Goal: Information Seeking & Learning: Understand process/instructions

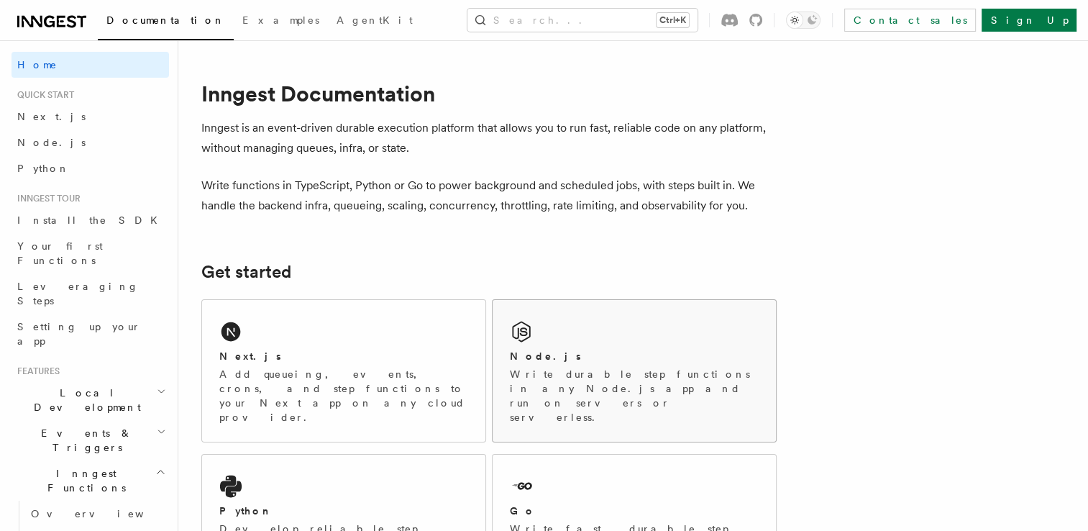
click at [653, 331] on div "Node.js Write durable step functions in any Node.js app and run on servers or s…" at bounding box center [633, 371] width 283 height 142
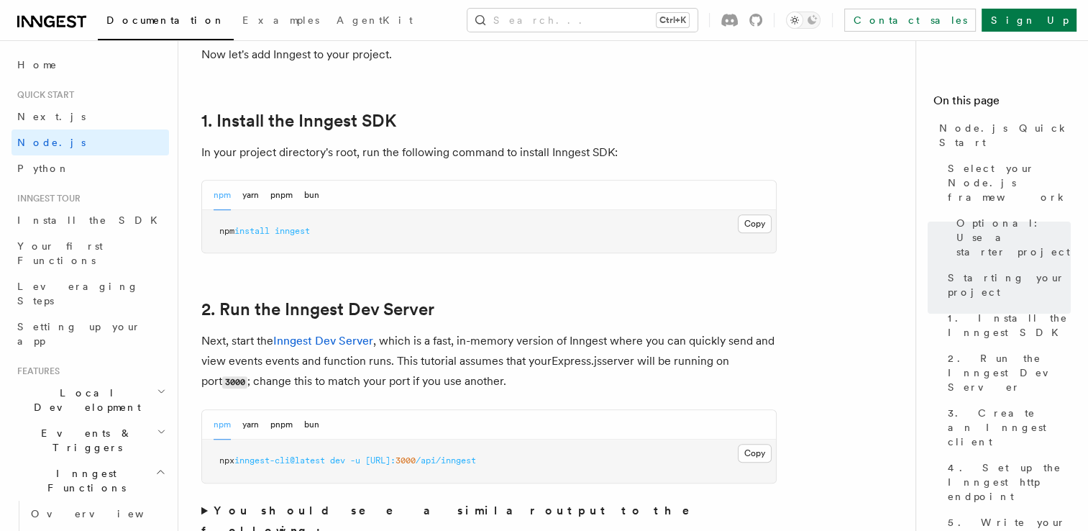
scroll to position [891, 0]
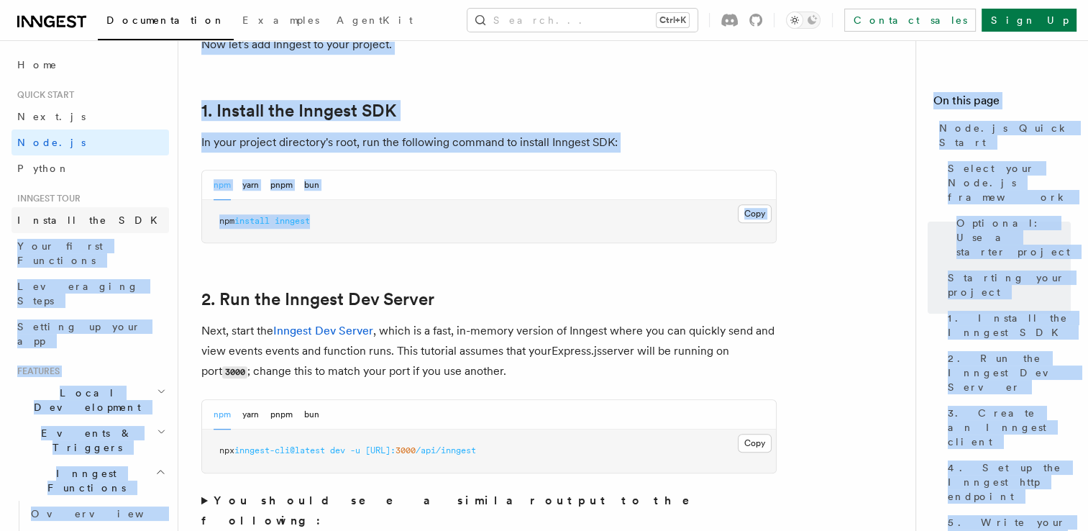
drag, startPoint x: 343, startPoint y: 221, endPoint x: 150, endPoint y: 213, distance: 193.6
click at [348, 221] on pre "npm install inngest" at bounding box center [489, 221] width 574 height 43
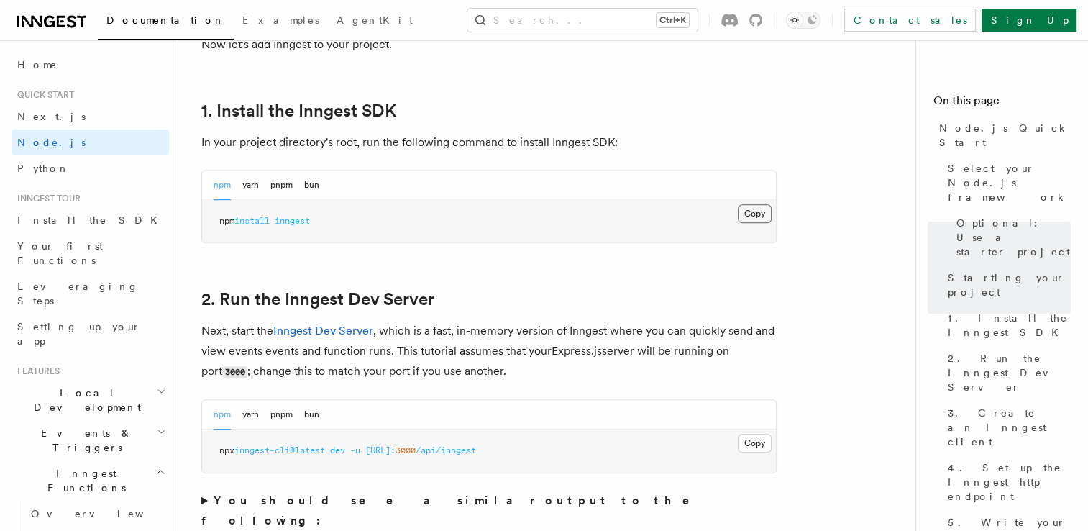
click at [751, 215] on button "Copy Copied" at bounding box center [755, 213] width 34 height 19
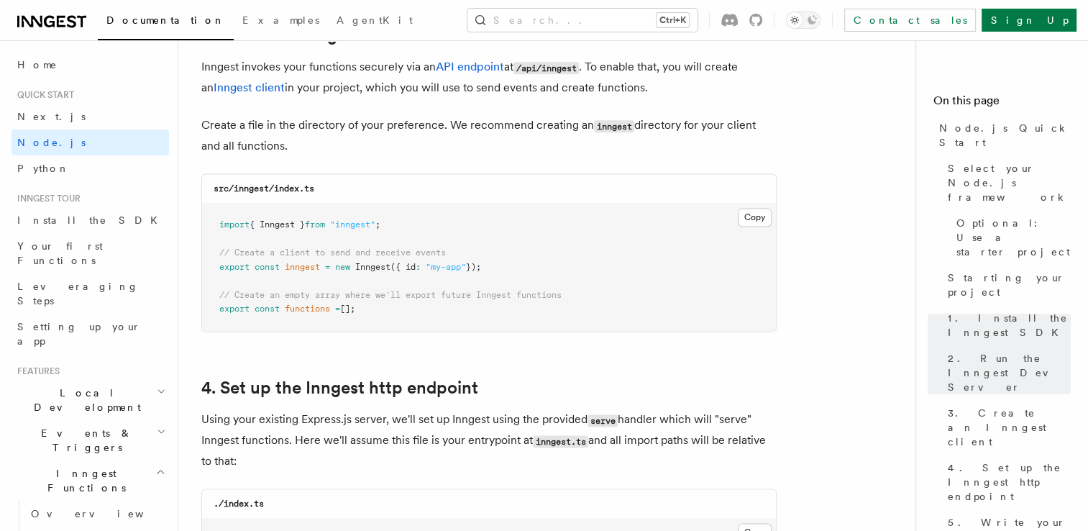
scroll to position [1869, 0]
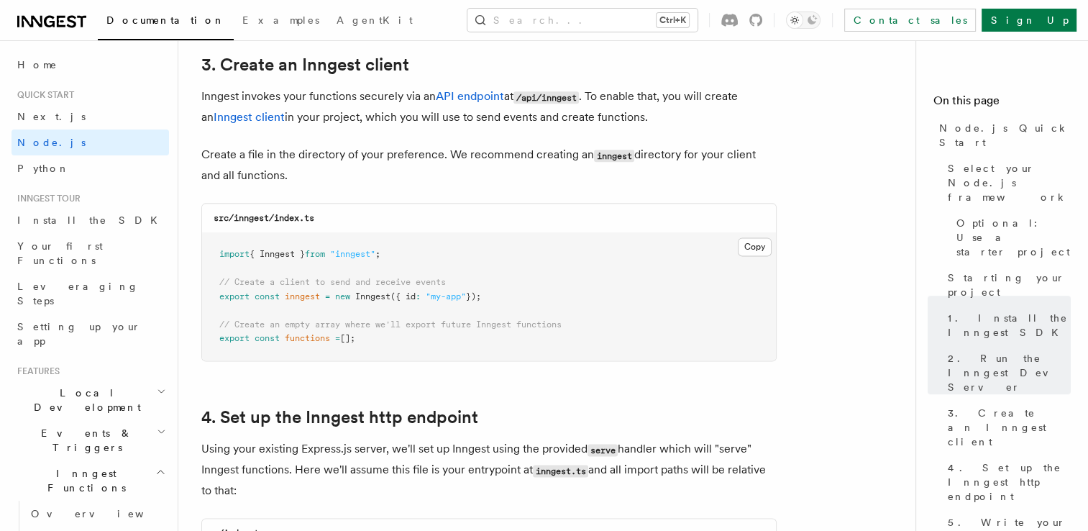
scroll to position [1927, 0]
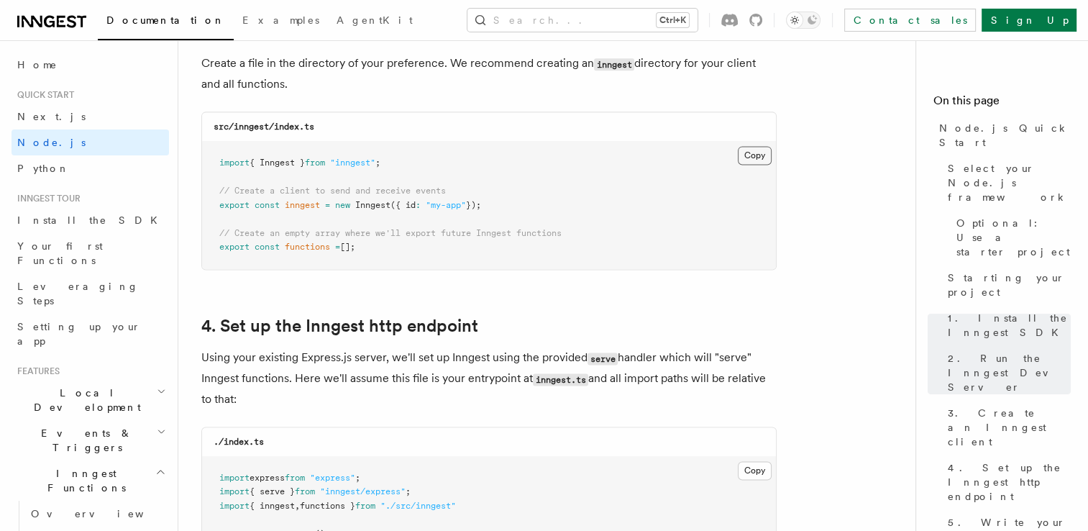
click at [759, 156] on button "Copy Copied" at bounding box center [755, 155] width 34 height 19
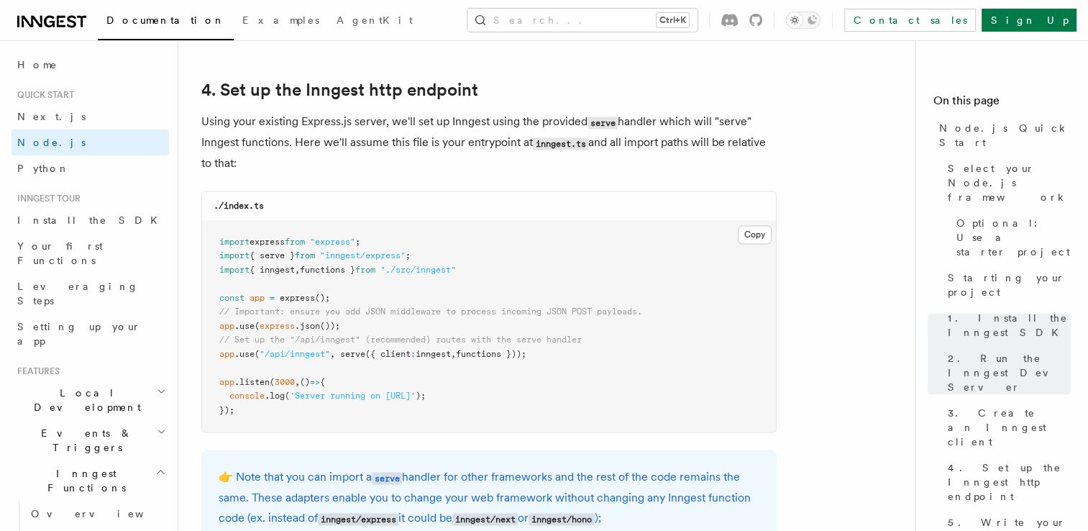
scroll to position [2185, 0]
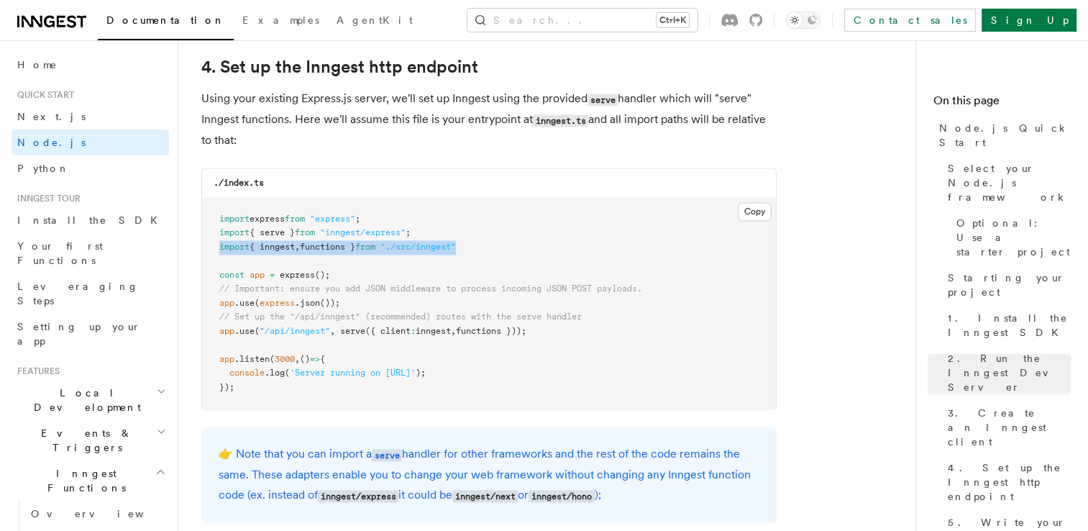
drag, startPoint x: 489, startPoint y: 247, endPoint x: 187, endPoint y: 251, distance: 301.9
copy span "import { inngest , functions } from "./src/inngest""
